Goal: Answer question/provide support: Share knowledge or assist other users

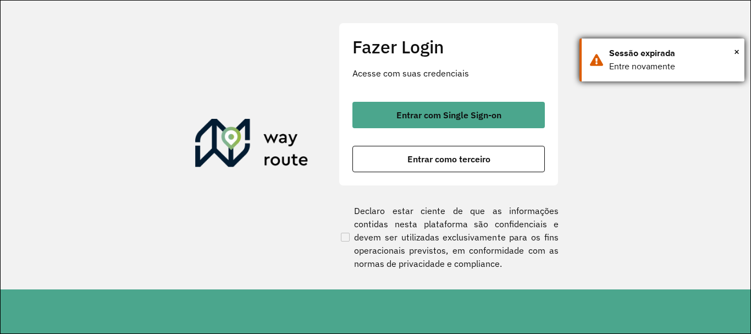
click at [740, 47] on div "× Sessão expirada Entre novamente" at bounding box center [661, 59] width 165 height 43
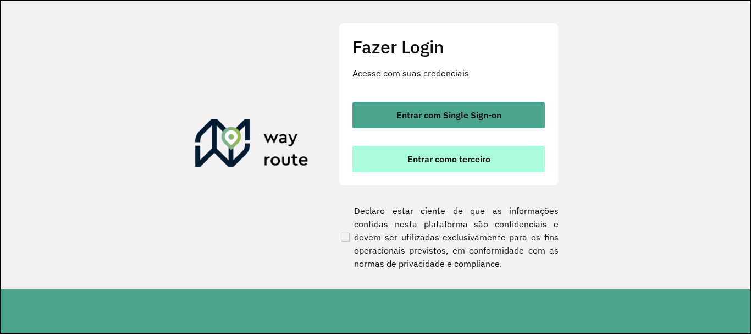
click at [415, 160] on span "Entrar como terceiro" at bounding box center [448, 158] width 83 height 9
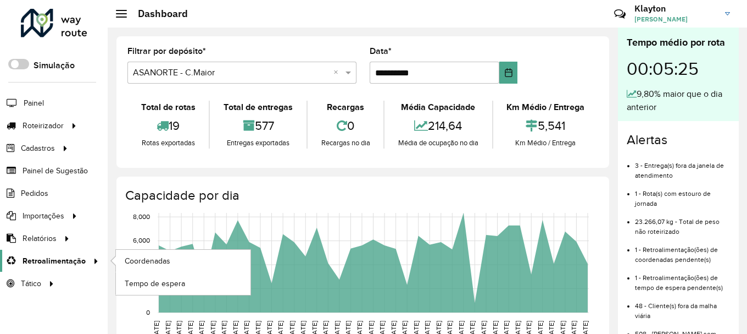
click at [57, 256] on span "Retroalimentação" at bounding box center [54, 261] width 63 height 12
click at [142, 257] on span "Coordenadas" at bounding box center [148, 261] width 47 height 12
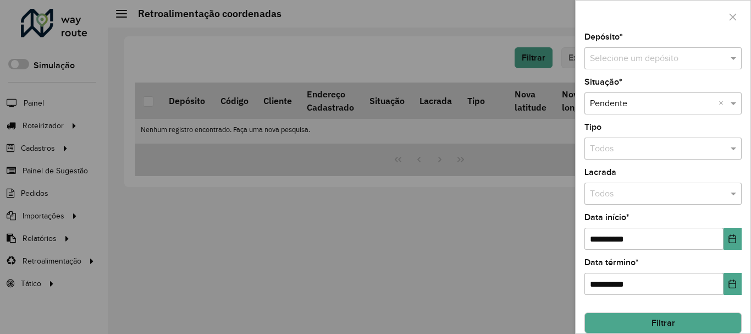
click at [662, 60] on input "text" at bounding box center [652, 58] width 124 height 13
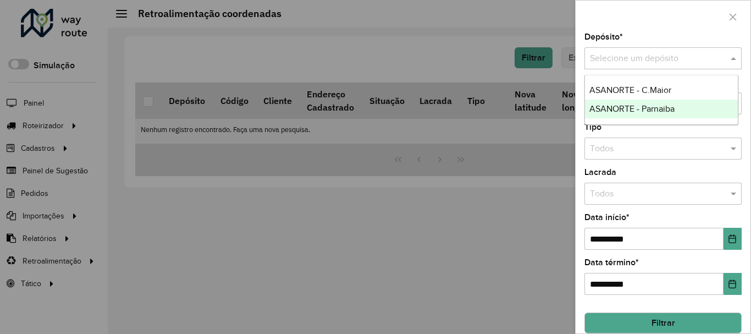
click at [642, 109] on span "ASANORTE - Parnaiba" at bounding box center [631, 108] width 85 height 9
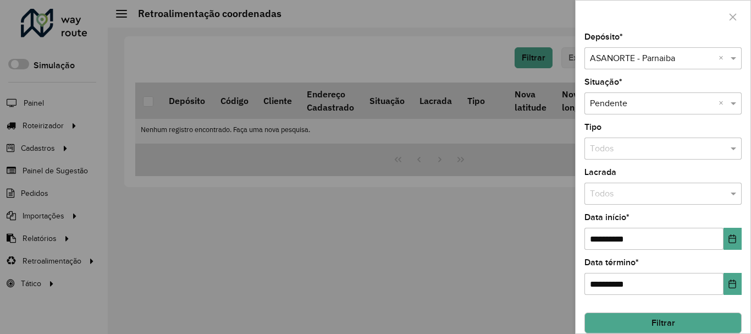
click at [689, 318] on button "Filtrar" at bounding box center [662, 322] width 157 height 21
